Goal: Contribute content: Add original content to the website for others to see

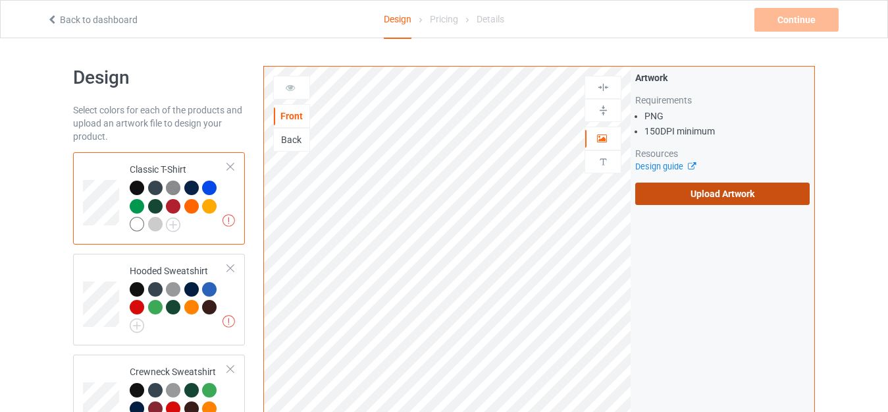
click at [668, 186] on label "Upload Artwork" at bounding box center [722, 193] width 175 height 22
click at [0, 0] on input "Upload Artwork" at bounding box center [0, 0] width 0 height 0
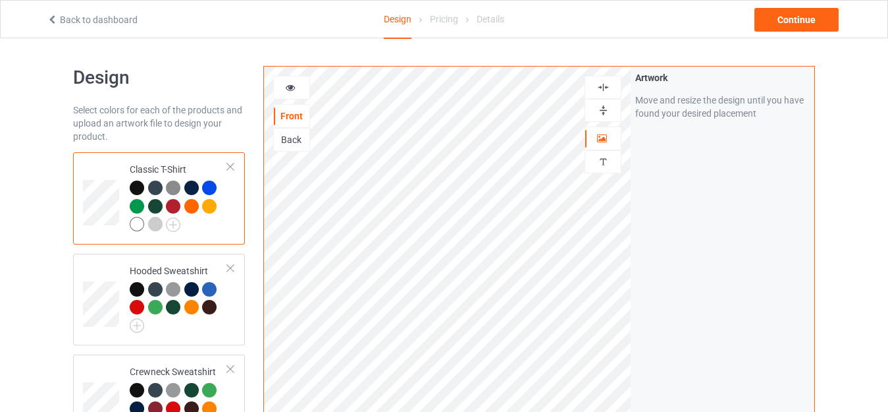
click at [605, 101] on div at bounding box center [603, 110] width 37 height 23
click at [603, 106] on img at bounding box center [603, 110] width 13 height 13
click at [601, 112] on img at bounding box center [603, 110] width 13 height 13
click at [796, 18] on div "Continue" at bounding box center [797, 20] width 84 height 24
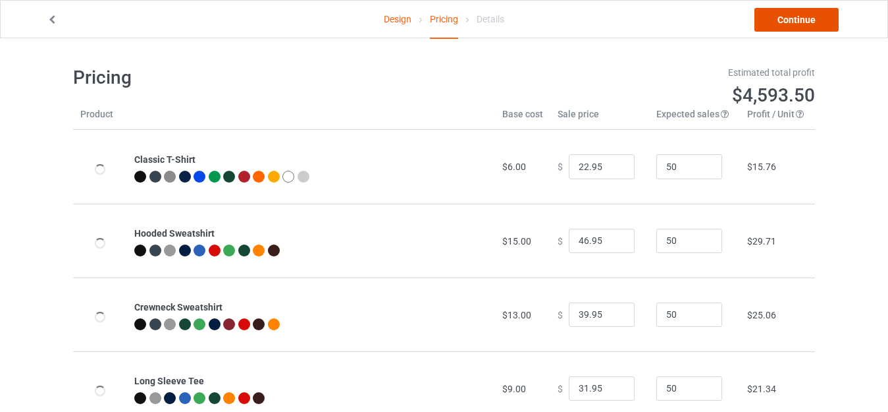
click at [796, 18] on link "Continue" at bounding box center [797, 20] width 84 height 24
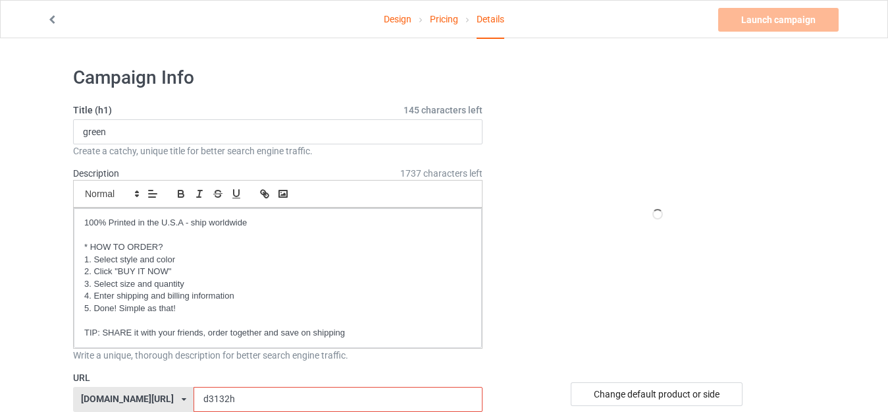
click at [202, 387] on input "d3132h" at bounding box center [338, 399] width 288 height 25
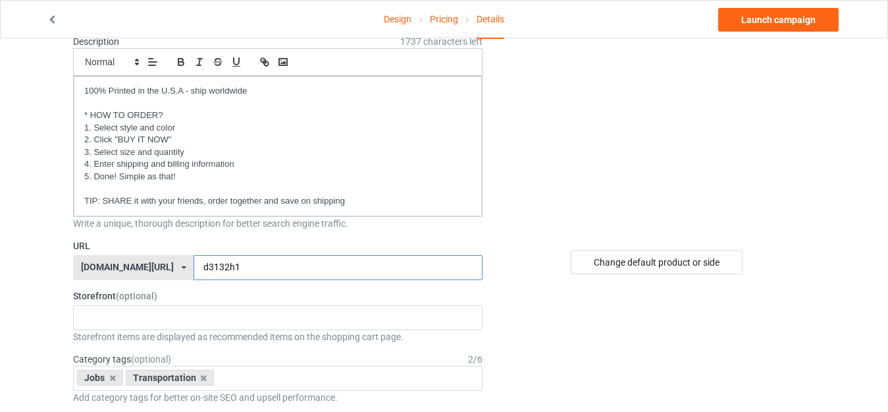
scroll to position [66, 0]
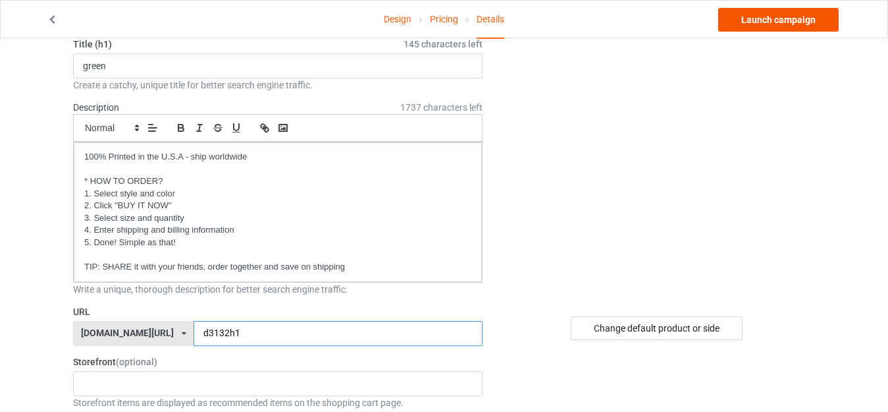
type input "d3132h1"
click at [759, 18] on link "Launch campaign" at bounding box center [778, 20] width 121 height 24
